Goal: Information Seeking & Learning: Learn about a topic

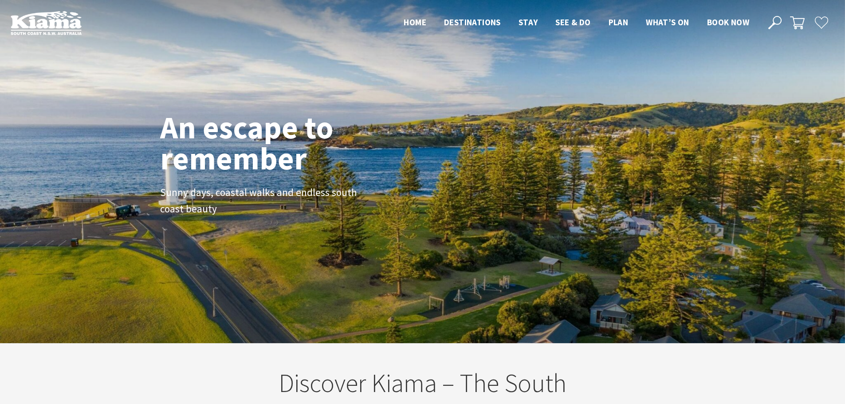
scroll to position [149, 851]
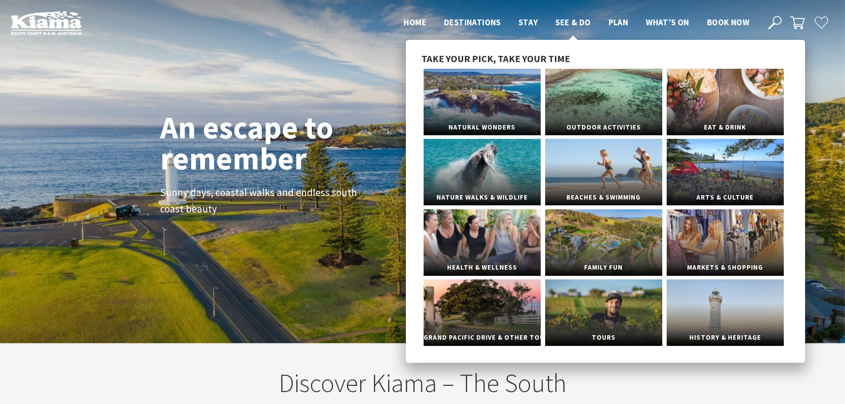
click at [577, 21] on span "See & Do" at bounding box center [572, 22] width 35 height 11
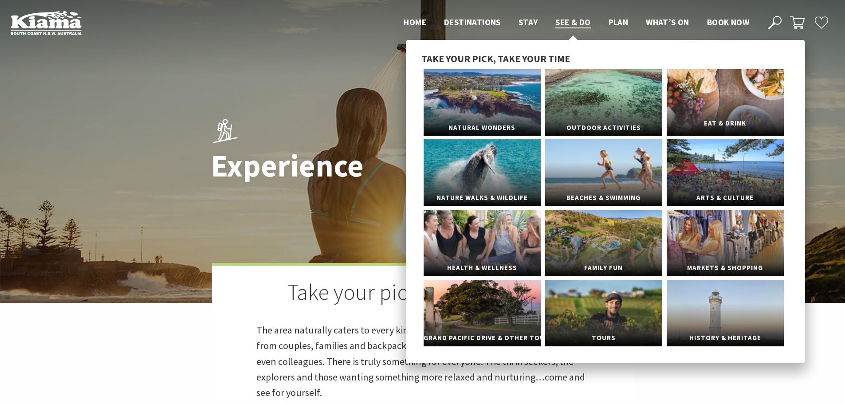
click at [717, 122] on span "Eat & Drink" at bounding box center [725, 123] width 117 height 16
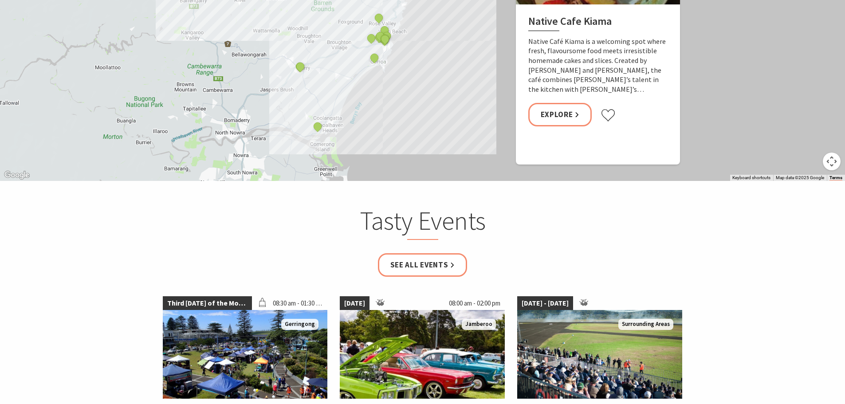
scroll to position [1153, 0]
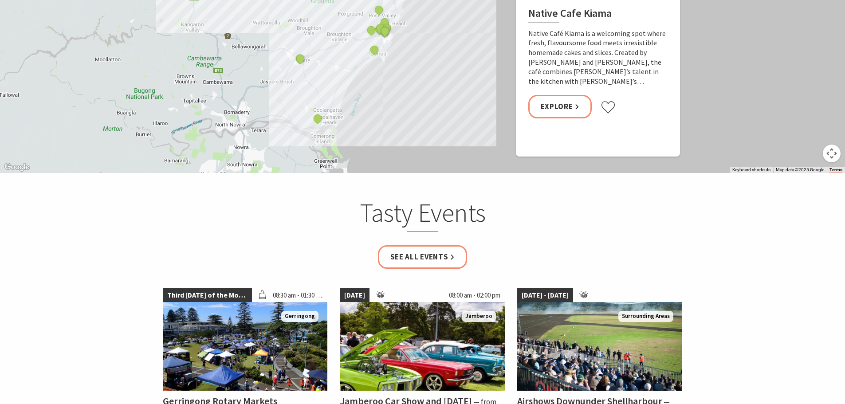
click at [423, 112] on div "Native Cafe Kiama Curries and Spirits Indian Restaurant Yves Restaurant and Bar…" at bounding box center [848, 252] width 851 height 479
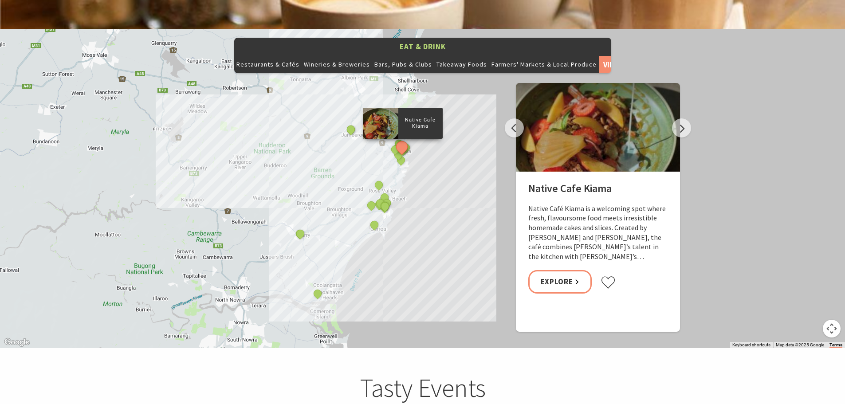
scroll to position [976, 0]
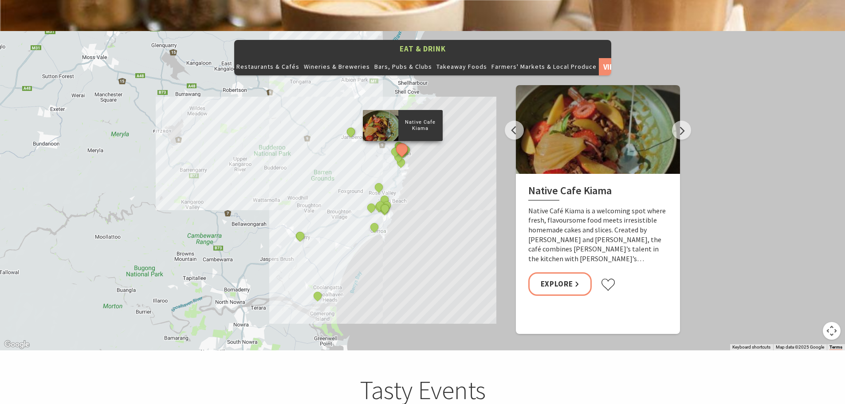
click at [423, 166] on div "Native Cafe Kiama Curries and Spirits Indian Restaurant Yves Restaurant and Bar…" at bounding box center [422, 190] width 845 height 319
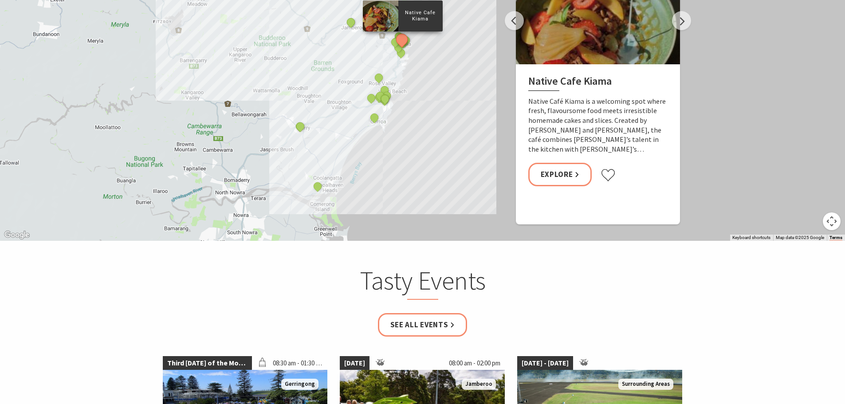
scroll to position [1109, 0]
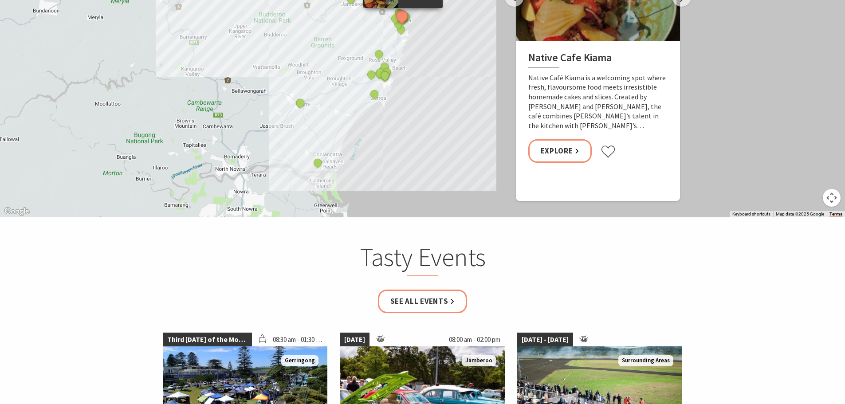
click at [451, 123] on div "Native Cafe Kiama Curries and Spirits Indian Restaurant Yves Restaurant and Bar…" at bounding box center [848, 297] width 851 height 479
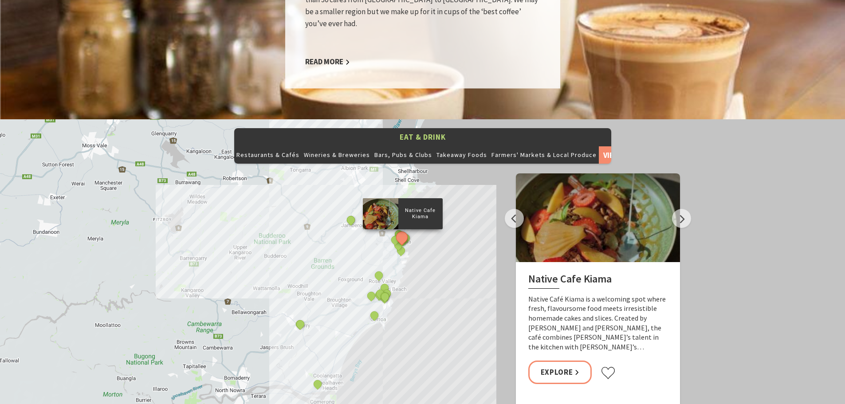
scroll to position [887, 0]
click at [679, 209] on button "Next" at bounding box center [681, 218] width 19 height 19
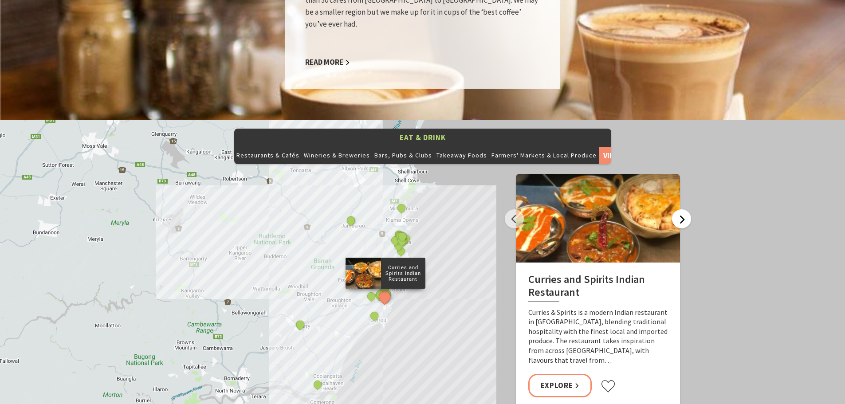
click at [678, 209] on button "Next" at bounding box center [681, 218] width 19 height 19
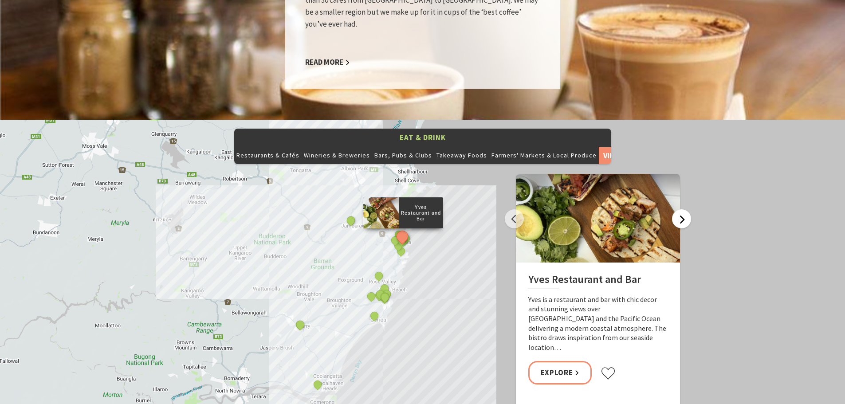
click at [678, 209] on button "Next" at bounding box center [681, 218] width 19 height 19
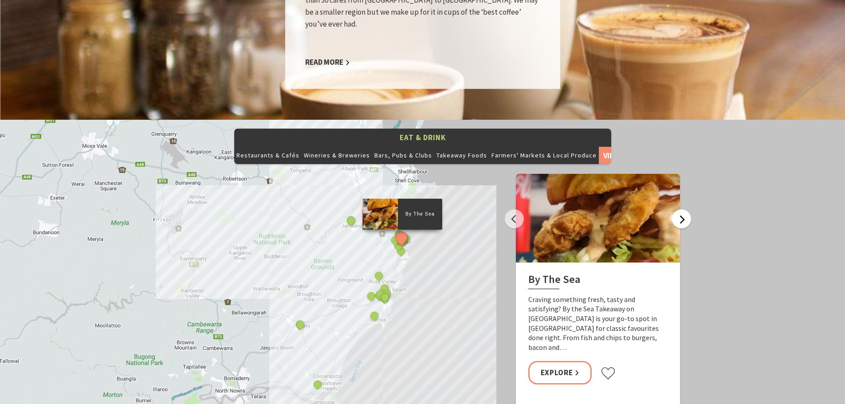
click at [678, 209] on button "Next" at bounding box center [681, 218] width 19 height 19
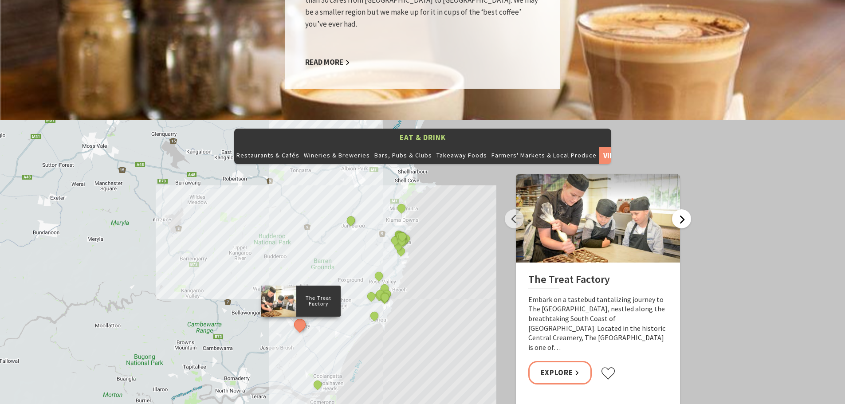
click at [678, 209] on button "Next" at bounding box center [681, 218] width 19 height 19
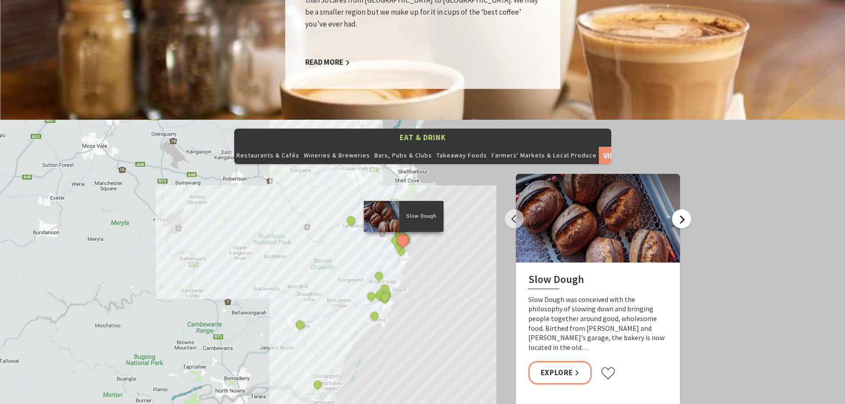
click at [678, 209] on button "Next" at bounding box center [681, 218] width 19 height 19
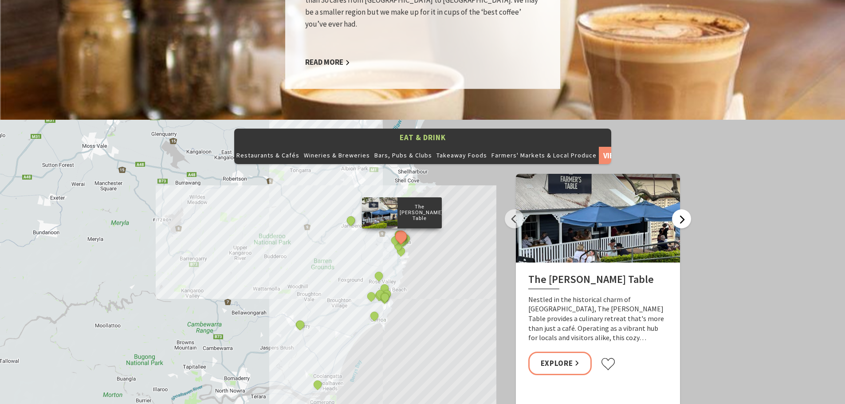
click at [678, 209] on button "Next" at bounding box center [681, 218] width 19 height 19
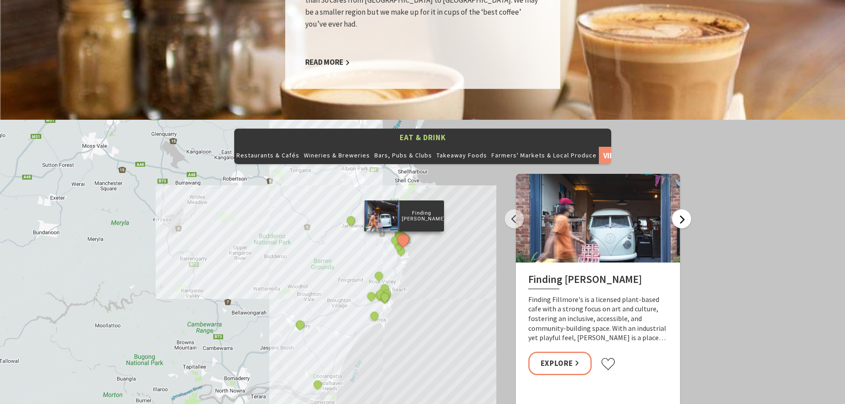
click at [678, 209] on button "Next" at bounding box center [681, 218] width 19 height 19
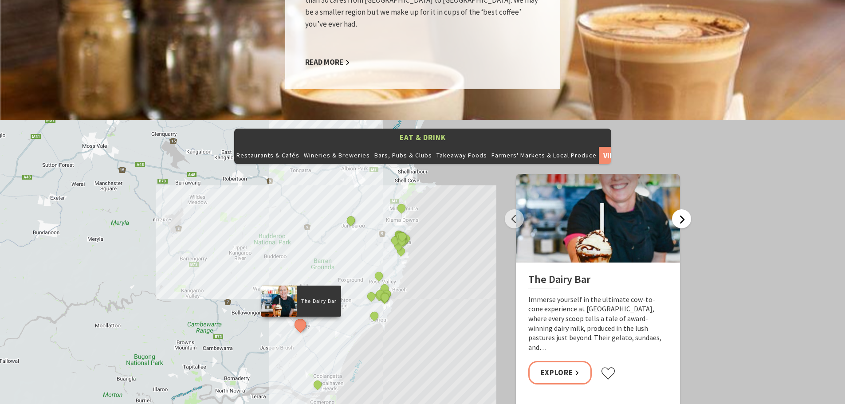
click at [682, 209] on button "Next" at bounding box center [681, 218] width 19 height 19
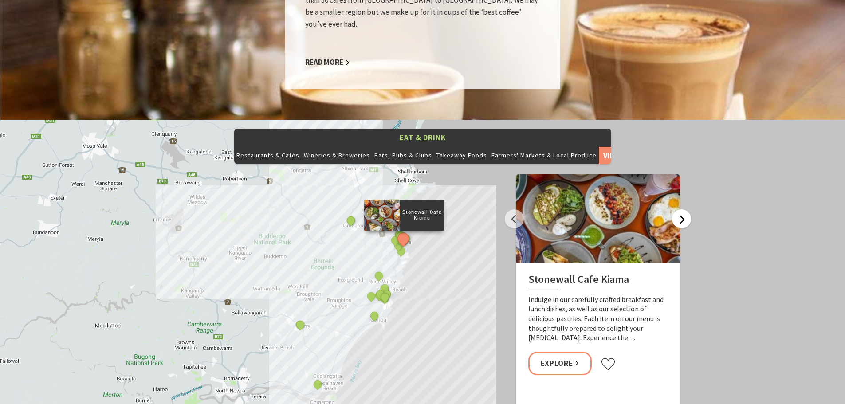
click at [682, 209] on button "Next" at bounding box center [681, 218] width 19 height 19
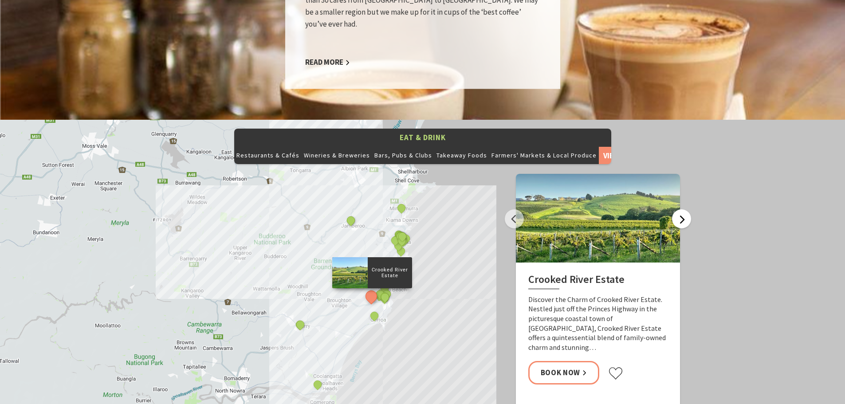
click at [681, 209] on button "Next" at bounding box center [681, 218] width 19 height 19
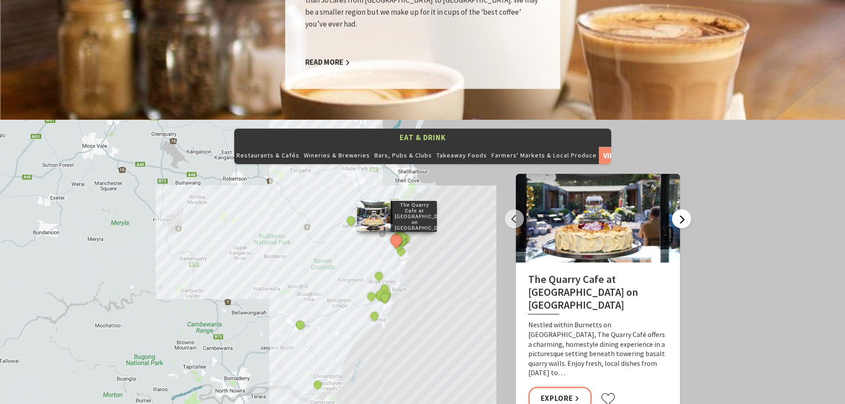
click at [681, 209] on button "Next" at bounding box center [681, 218] width 19 height 19
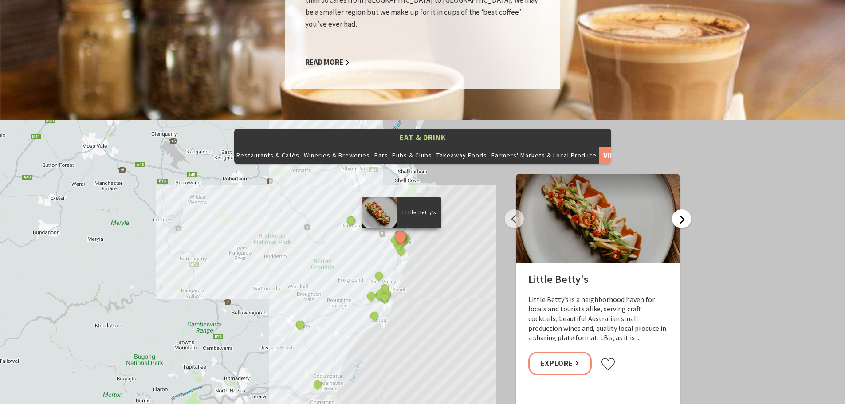
click at [681, 209] on button "Next" at bounding box center [681, 218] width 19 height 19
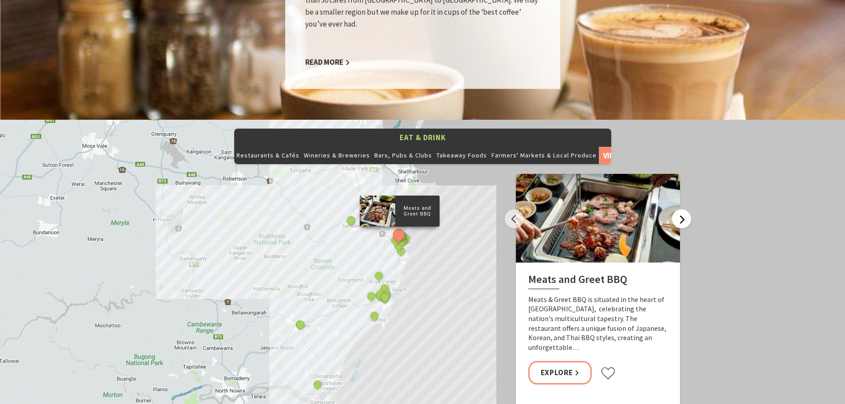
click at [680, 209] on button "Next" at bounding box center [681, 218] width 19 height 19
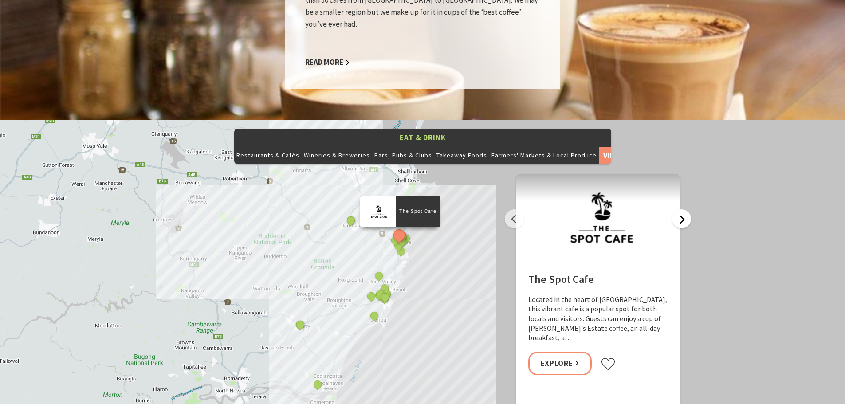
click at [679, 209] on button "Next" at bounding box center [681, 218] width 19 height 19
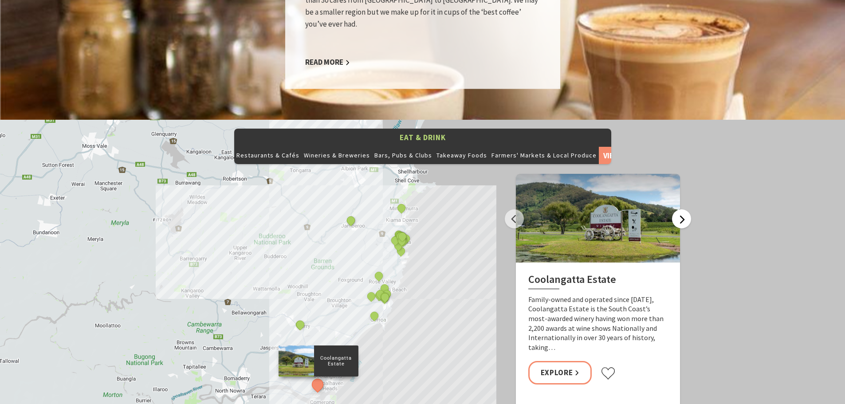
click at [679, 209] on button "Next" at bounding box center [681, 218] width 19 height 19
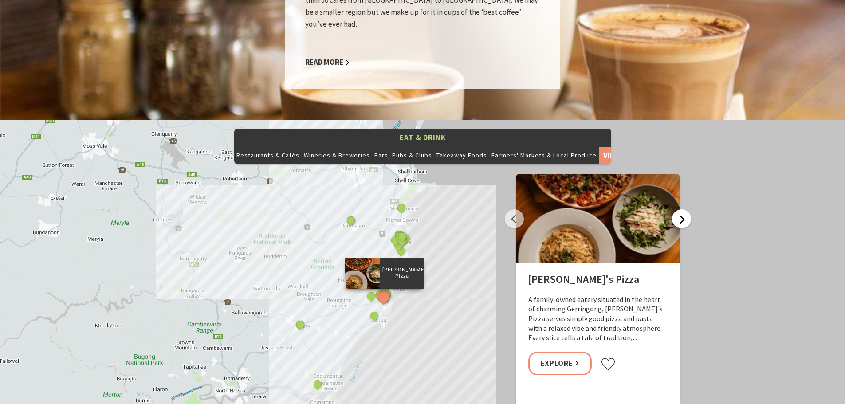
click at [679, 209] on button "Next" at bounding box center [681, 218] width 19 height 19
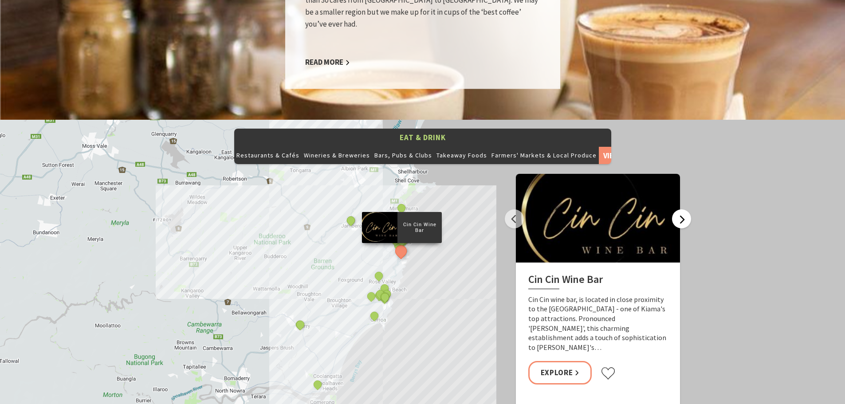
click at [679, 209] on button "Next" at bounding box center [681, 218] width 19 height 19
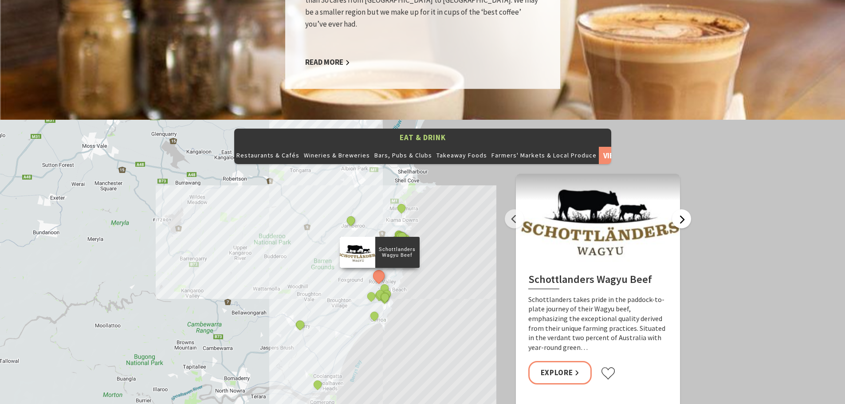
click at [679, 209] on button "Next" at bounding box center [681, 218] width 19 height 19
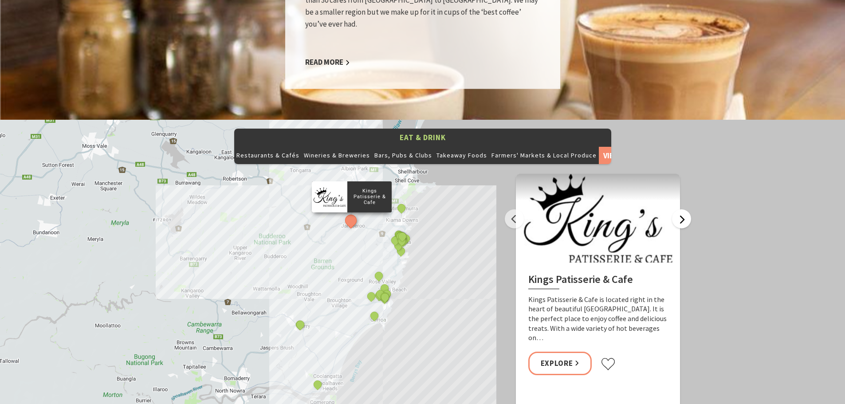
click at [679, 209] on button "Next" at bounding box center [681, 218] width 19 height 19
